Goal: Information Seeking & Learning: Learn about a topic

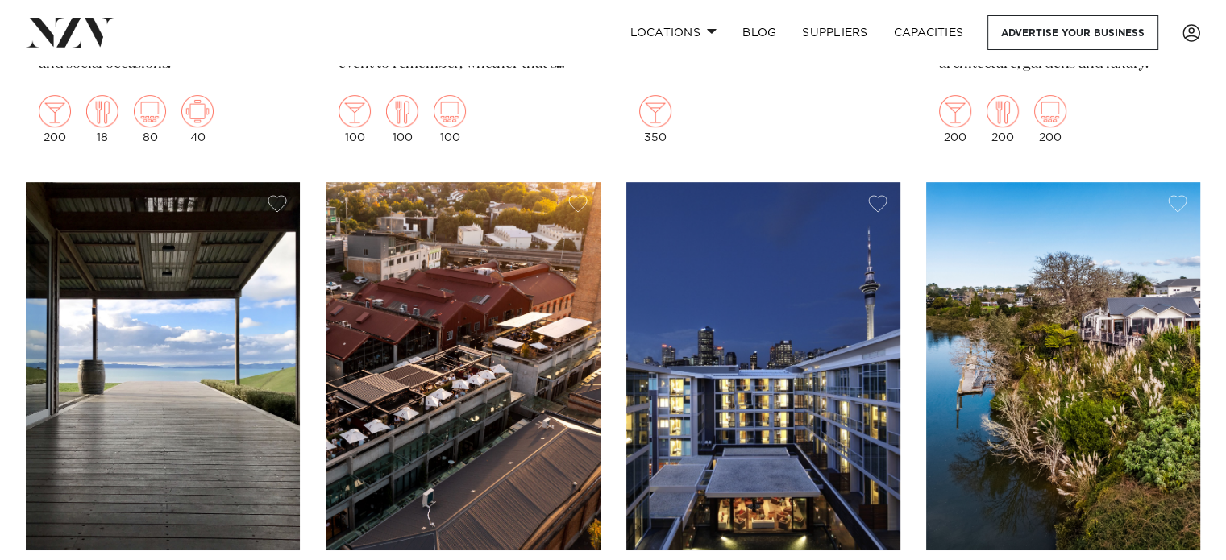
scroll to position [1128, 0]
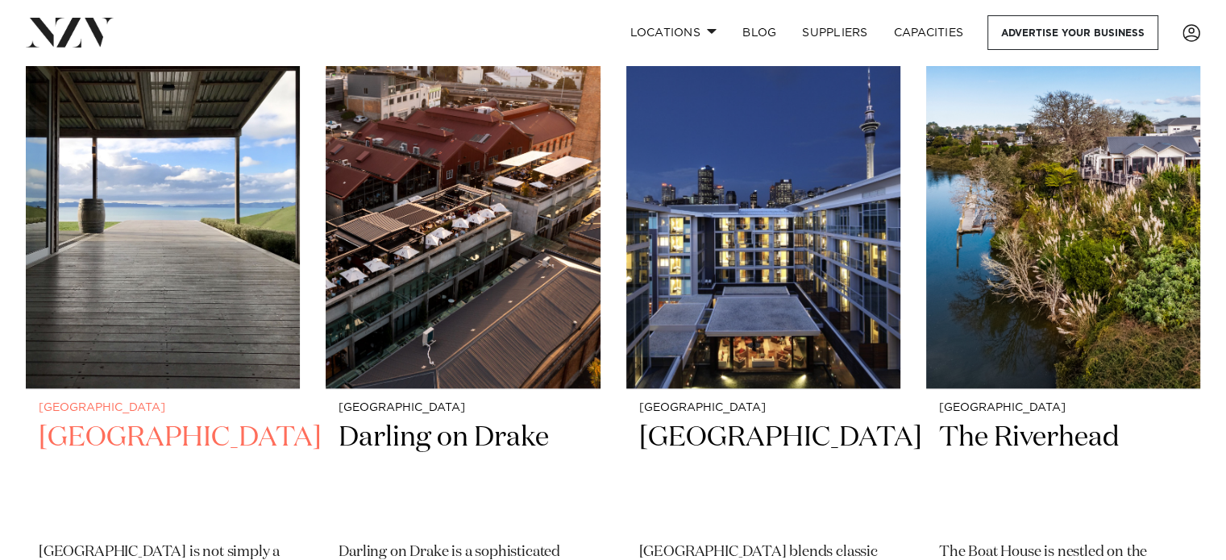
click at [168, 285] on img at bounding box center [163, 204] width 274 height 367
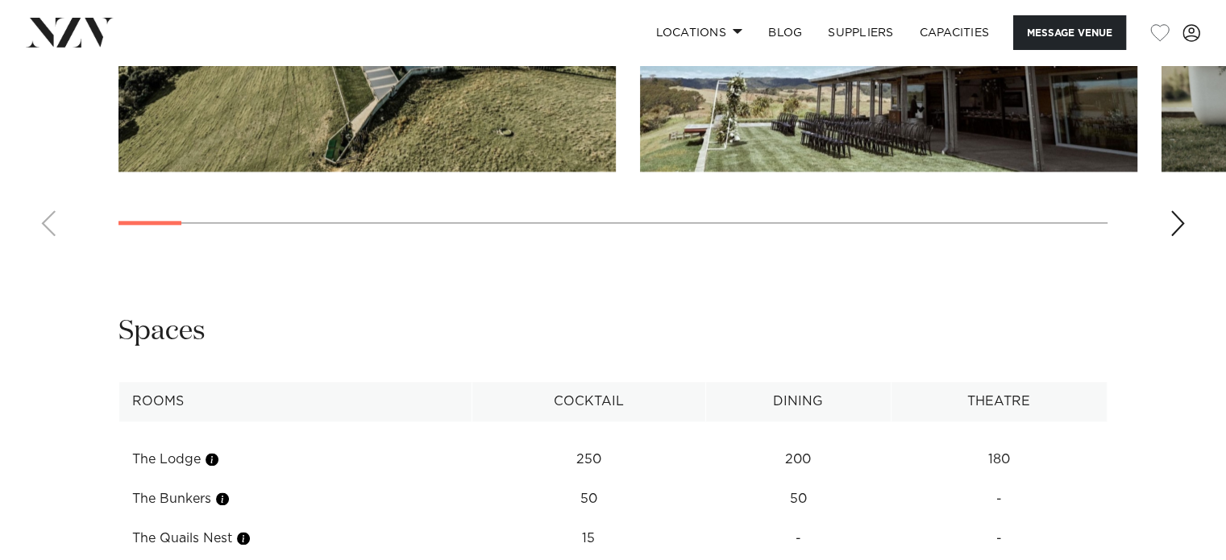
scroll to position [1934, 0]
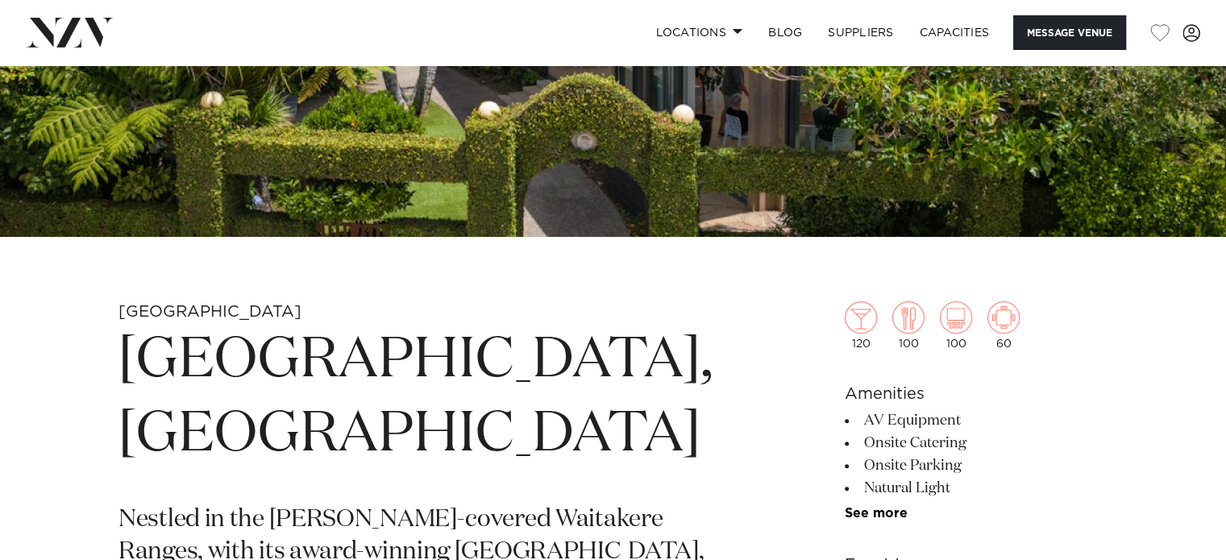
scroll to position [161, 0]
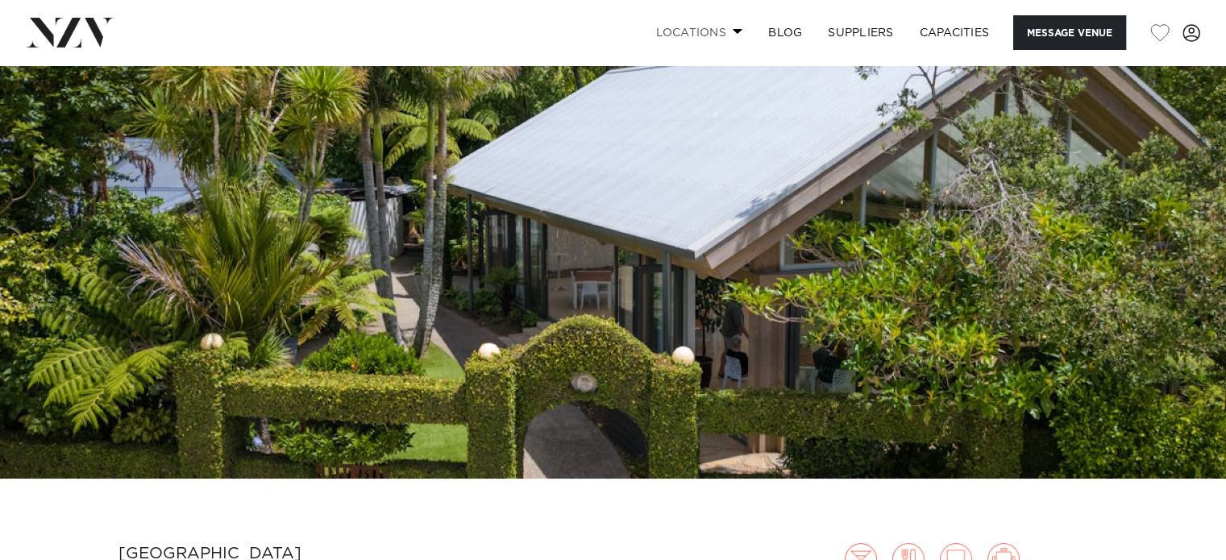
click at [718, 33] on link "Locations" at bounding box center [698, 32] width 113 height 35
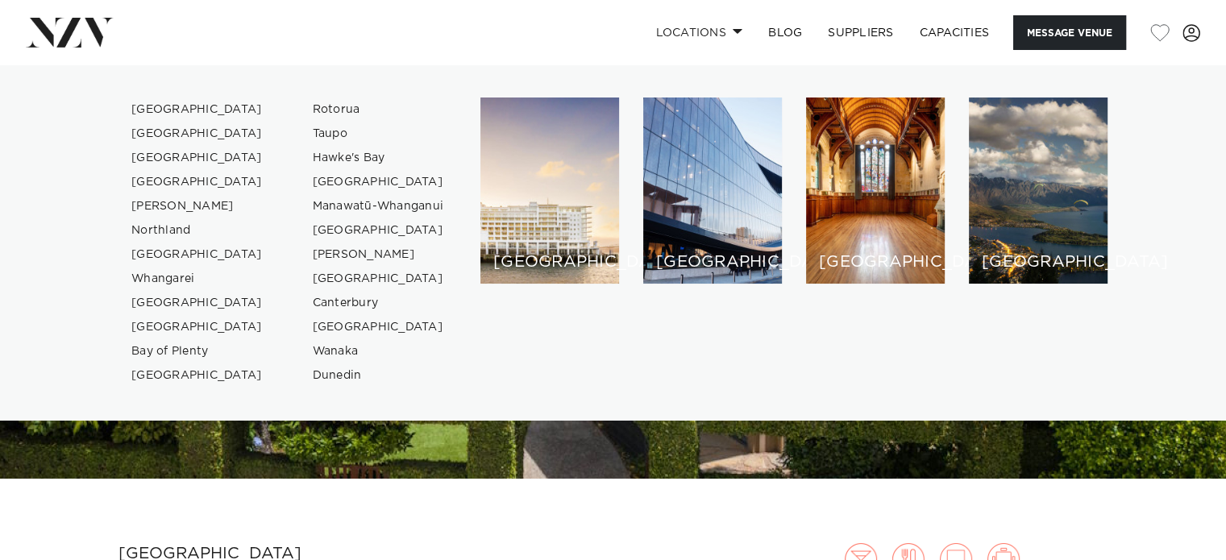
click at [546, 459] on img at bounding box center [613, 191] width 1226 height 575
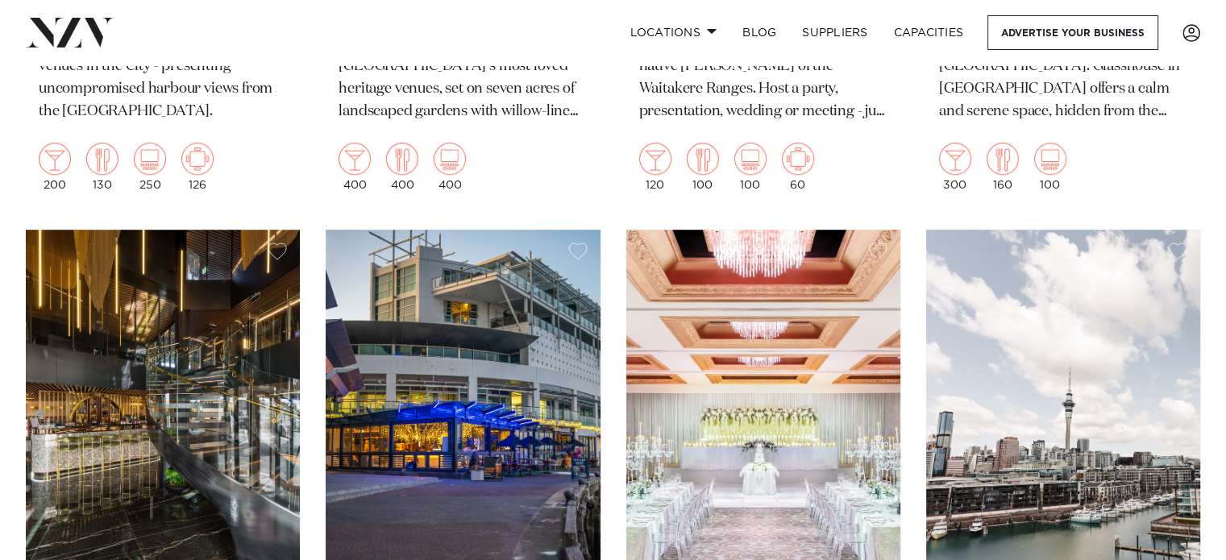
scroll to position [1128, 0]
